Goal: Task Accomplishment & Management: Use online tool/utility

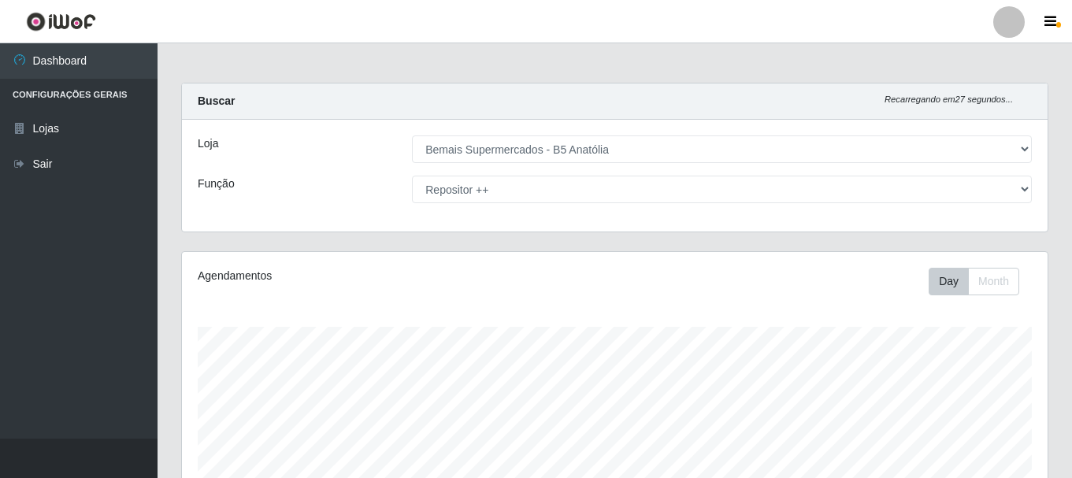
select select "405"
select select "86"
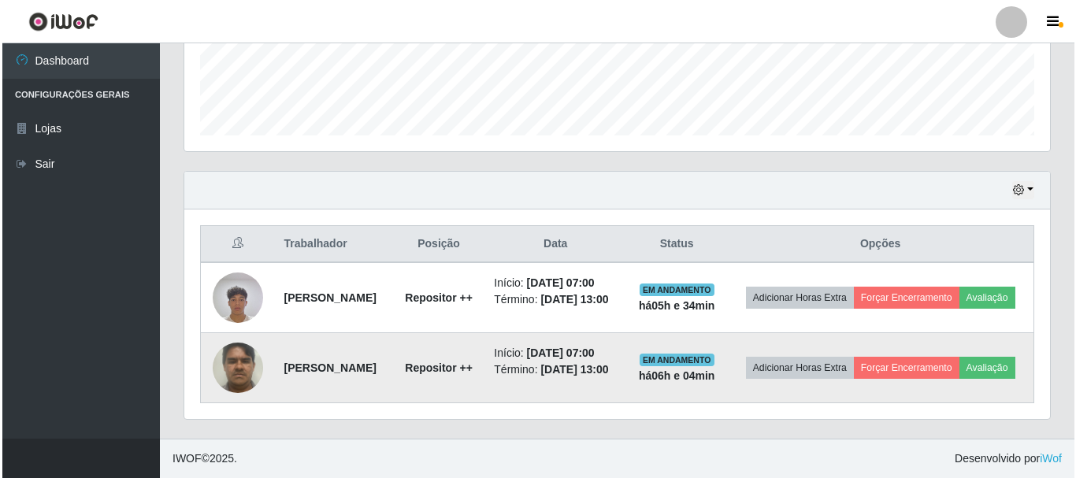
scroll to position [327, 865]
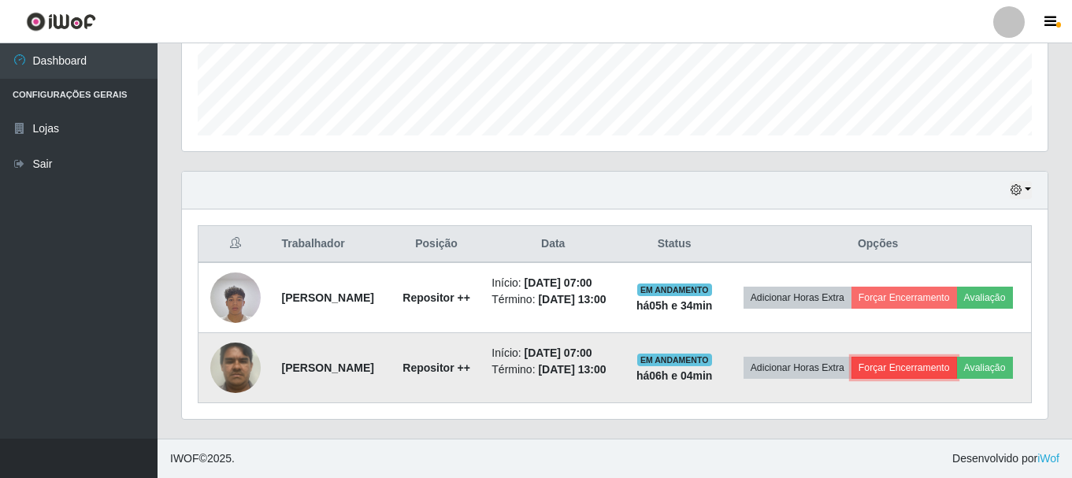
click at [936, 357] on button "Forçar Encerramento" at bounding box center [904, 368] width 106 height 22
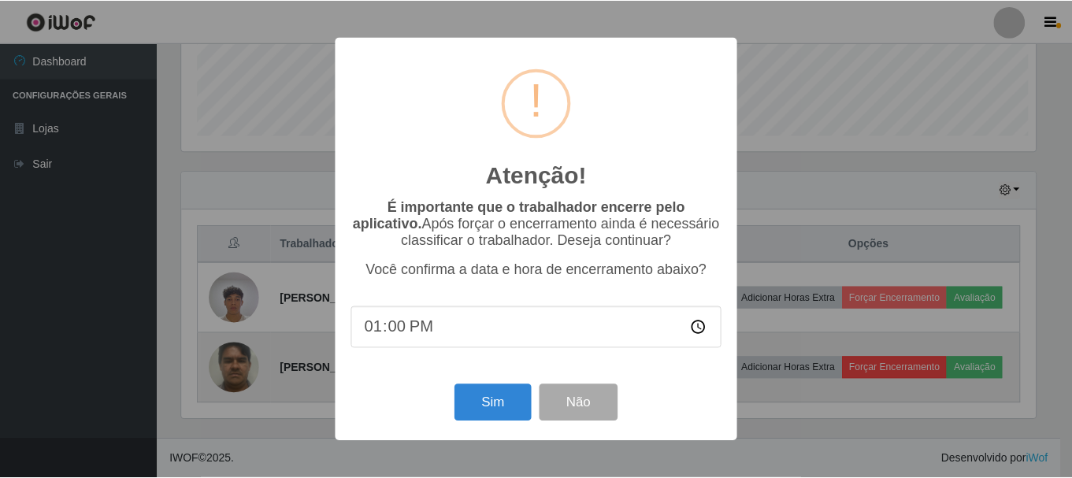
scroll to position [327, 858]
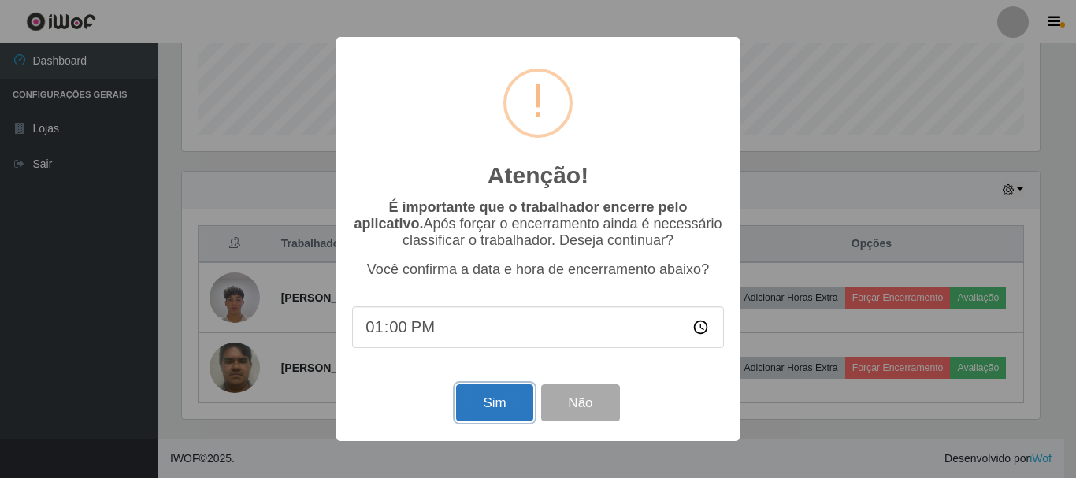
click at [513, 406] on button "Sim" at bounding box center [494, 402] width 76 height 37
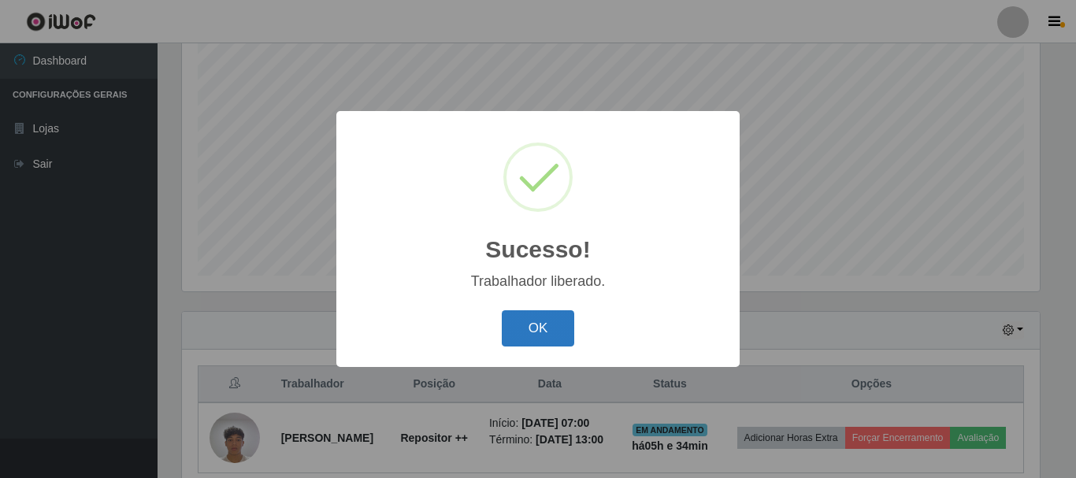
click at [550, 334] on button "OK" at bounding box center [538, 328] width 73 height 37
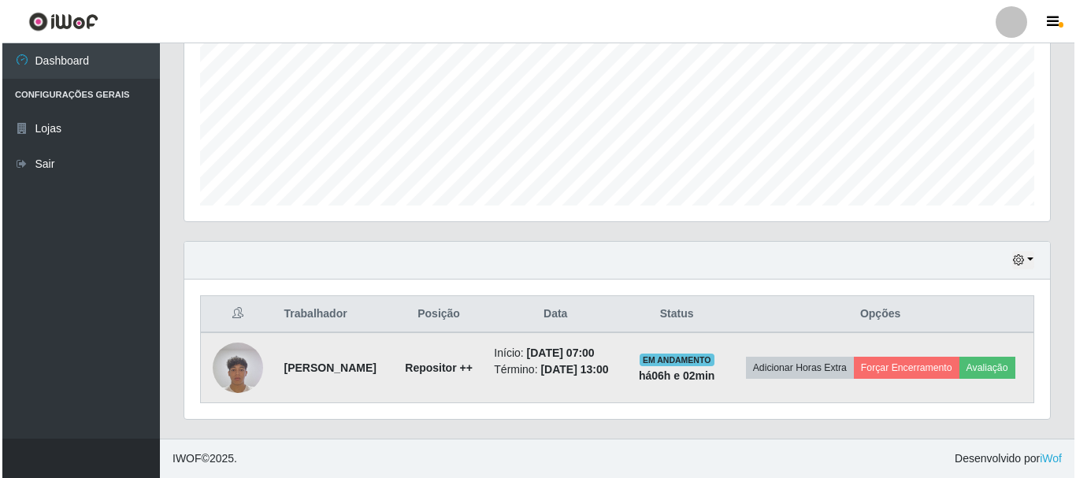
scroll to position [369, 0]
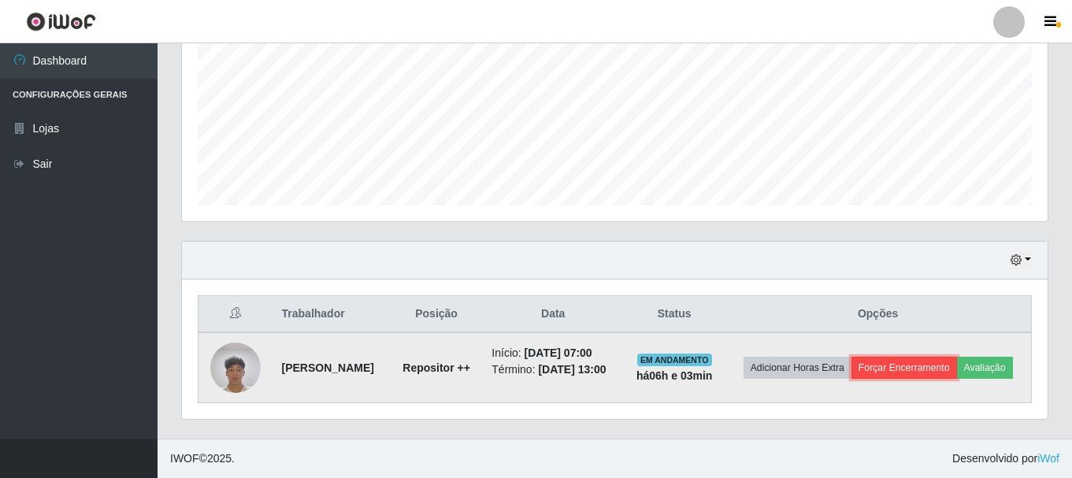
click at [954, 357] on button "Forçar Encerramento" at bounding box center [904, 368] width 106 height 22
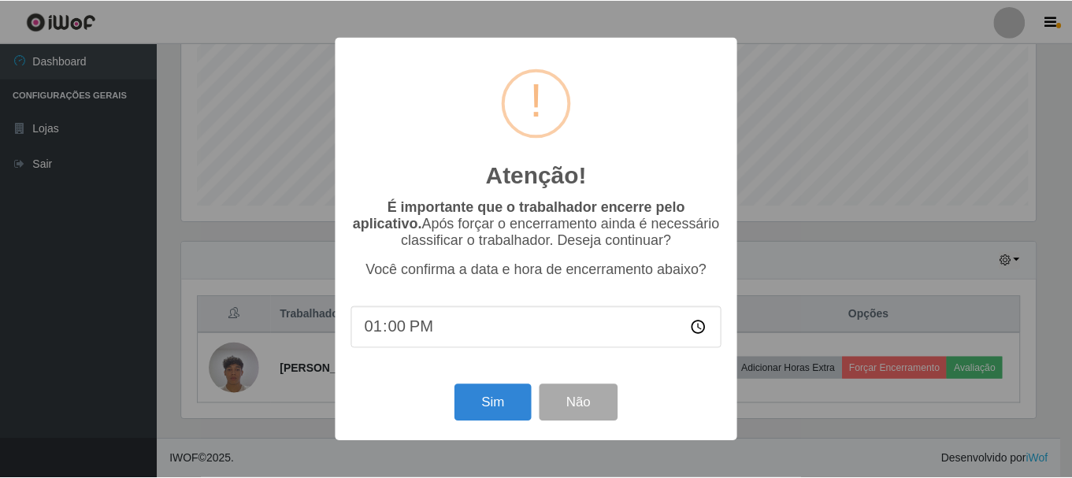
scroll to position [327, 858]
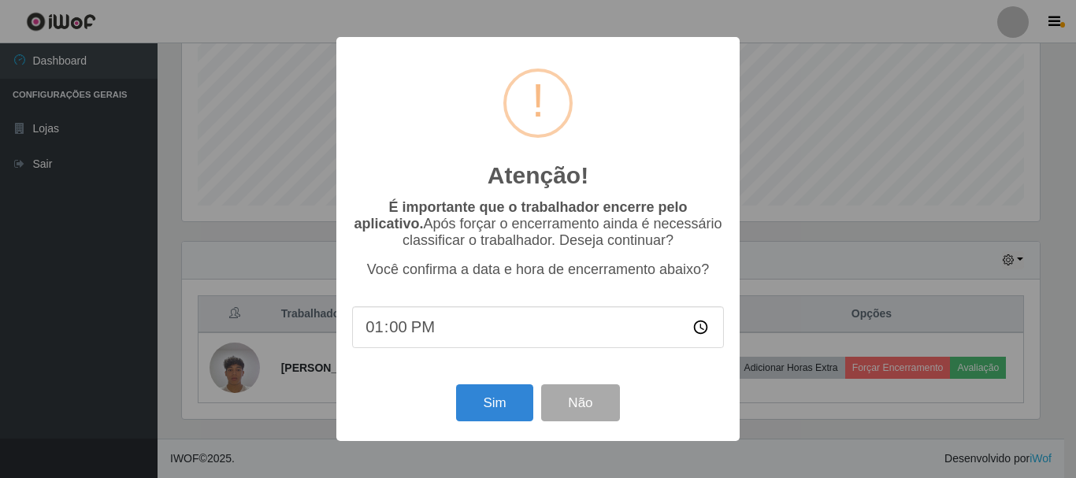
click at [390, 330] on input "13:00" at bounding box center [538, 327] width 372 height 42
type input "13:30"
click at [506, 413] on button "Sim" at bounding box center [494, 402] width 76 height 37
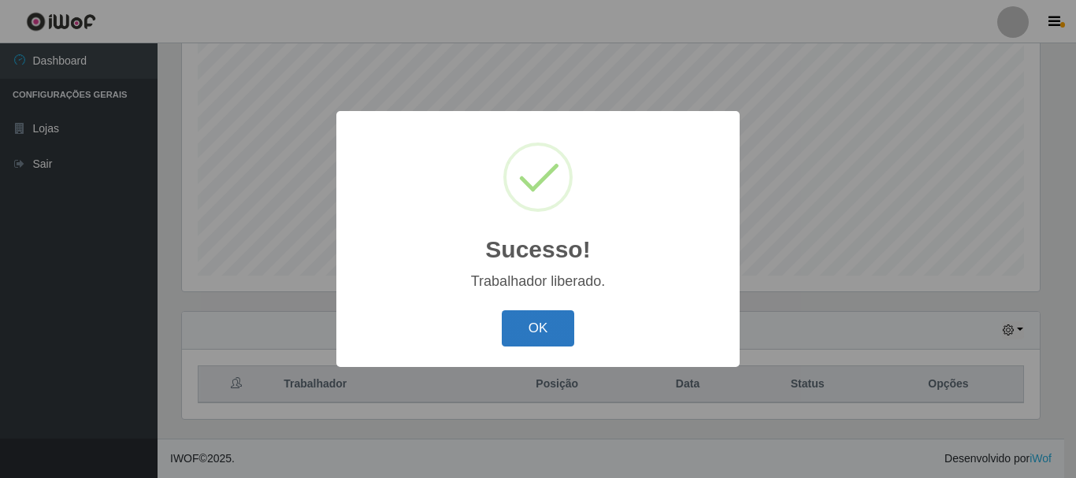
click at [552, 319] on button "OK" at bounding box center [538, 328] width 73 height 37
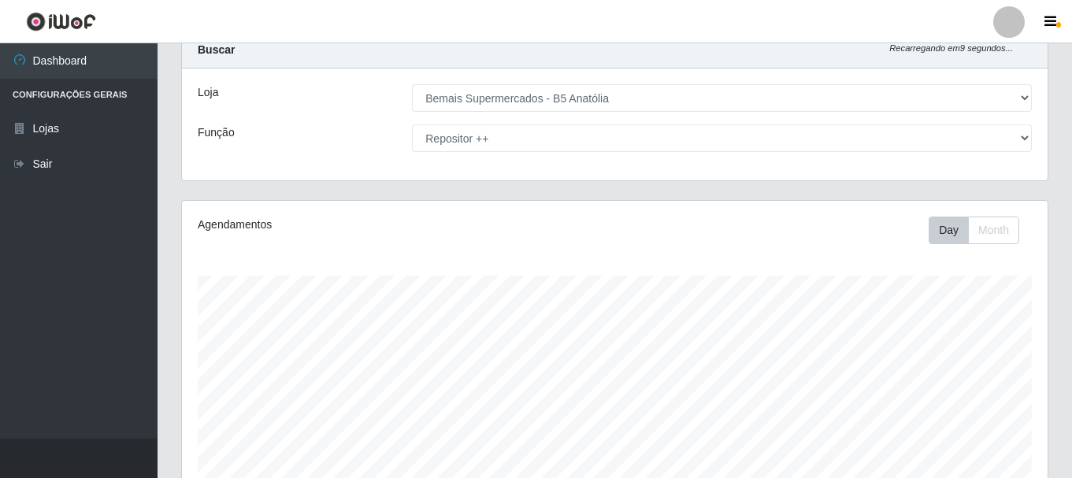
scroll to position [0, 0]
